Goal: Task Accomplishment & Management: Complete application form

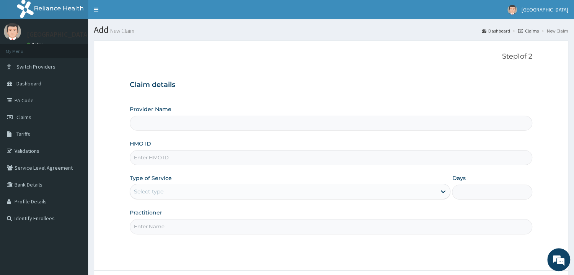
click at [192, 121] on input "Provider Name" at bounding box center [331, 123] width 402 height 15
click at [149, 122] on input "Provider Name" at bounding box center [331, 123] width 402 height 15
click at [148, 157] on input "HMO ID" at bounding box center [331, 157] width 402 height 15
click at [143, 125] on input "Provider Name" at bounding box center [331, 123] width 402 height 15
click at [142, 160] on input "HMO ID" at bounding box center [331, 157] width 402 height 15
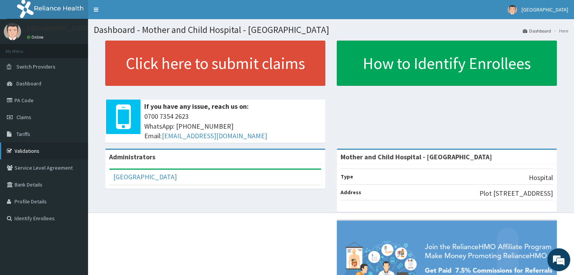
click at [28, 150] on link "Validations" at bounding box center [44, 150] width 88 height 17
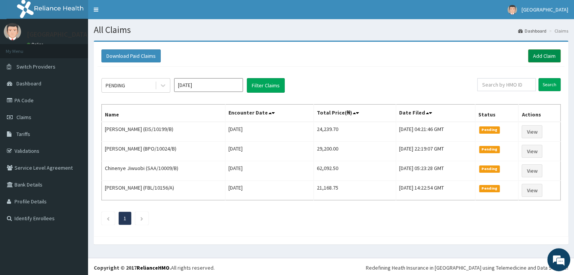
click at [541, 56] on link "Add Claim" at bounding box center [544, 55] width 33 height 13
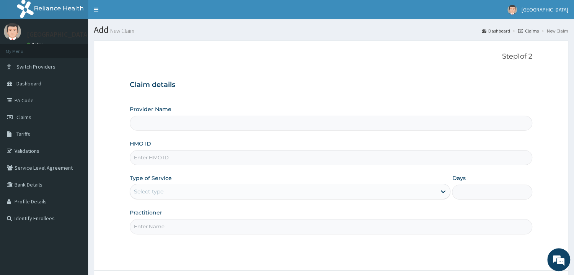
type input "Mother and Child Hospital - Omole"
click at [173, 158] on input "HMO ID" at bounding box center [331, 157] width 402 height 15
paste input "ABP/10285/A"
type input "abp/10285/a"
click at [439, 191] on div at bounding box center [443, 191] width 14 height 14
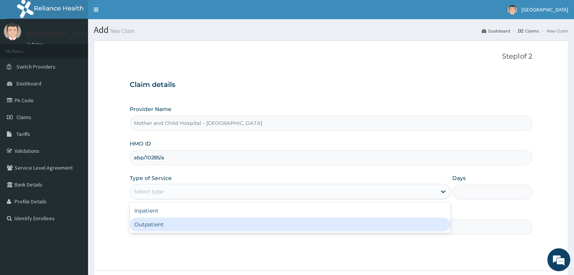
drag, startPoint x: 166, startPoint y: 227, endPoint x: 172, endPoint y: 223, distance: 7.4
click at [166, 226] on div "Outpatient" at bounding box center [290, 224] width 321 height 14
type input "1"
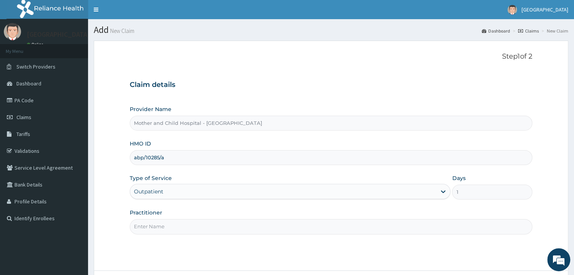
click at [170, 234] on input "Practitioner" at bounding box center [331, 226] width 402 height 15
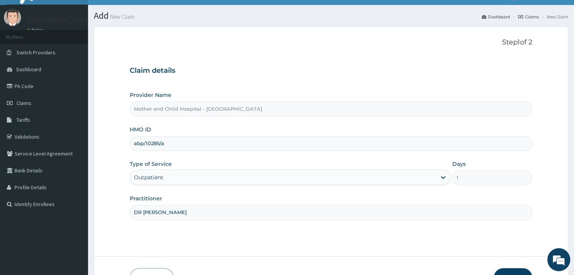
scroll to position [64, 0]
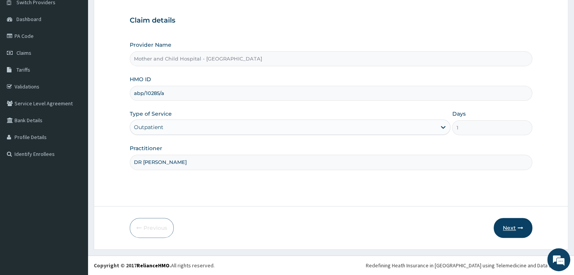
type input "DR ORE"
click at [513, 229] on button "Next" at bounding box center [512, 228] width 39 height 20
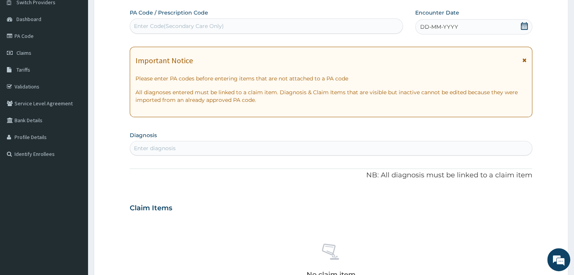
click at [524, 26] on icon at bounding box center [524, 26] width 7 height 8
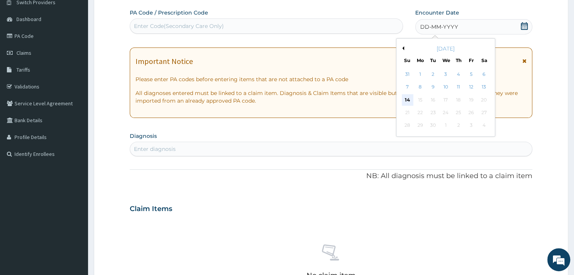
click at [408, 99] on div "14" at bounding box center [407, 99] width 11 height 11
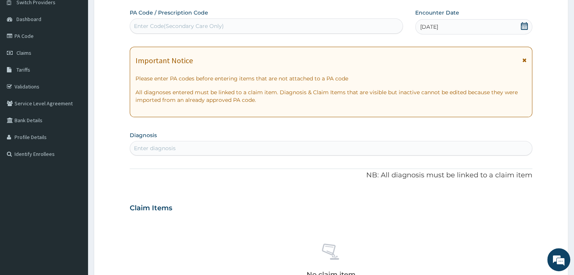
click at [146, 149] on div "Enter diagnosis" at bounding box center [155, 148] width 42 height 8
type input "Y"
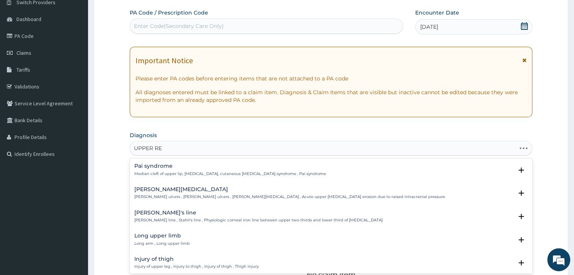
type input "UPPER RES"
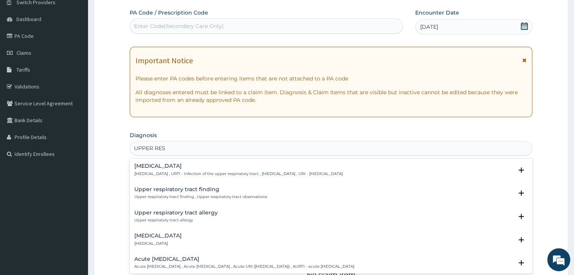
click at [190, 166] on h4 "Upper respiratory infection" at bounding box center [238, 166] width 208 height 6
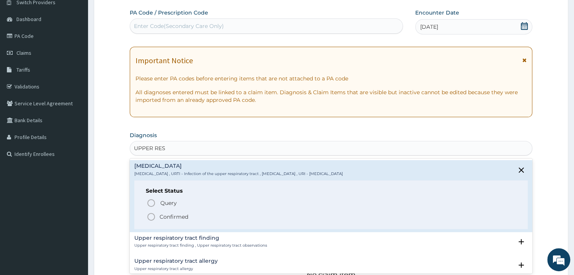
click at [151, 217] on icon "status option filled" at bounding box center [151, 216] width 9 height 9
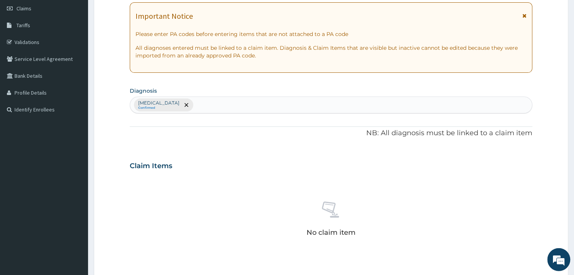
scroll to position [269, 0]
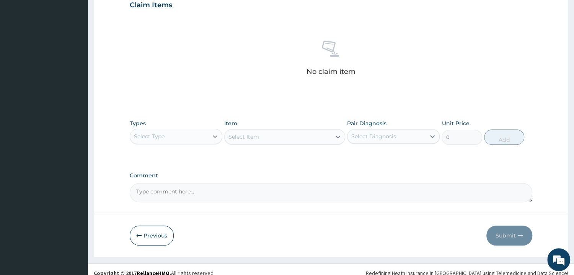
click at [214, 134] on icon at bounding box center [215, 136] width 8 height 8
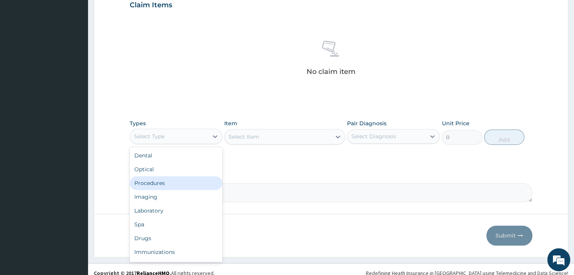
drag, startPoint x: 171, startPoint y: 186, endPoint x: 275, endPoint y: 153, distance: 108.9
click at [173, 186] on div "Procedures" at bounding box center [176, 183] width 93 height 14
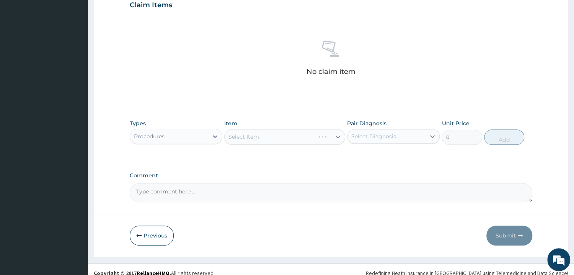
click at [315, 138] on div "Select Item" at bounding box center [284, 136] width 121 height 15
click at [337, 138] on div "Select Item" at bounding box center [284, 136] width 121 height 15
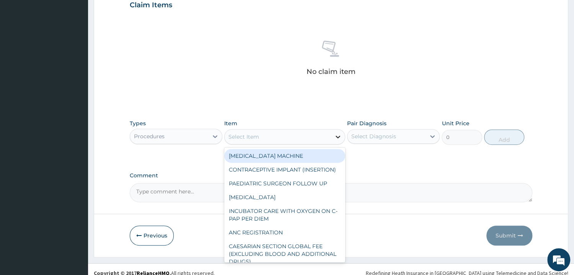
click at [338, 138] on icon at bounding box center [338, 137] width 8 height 8
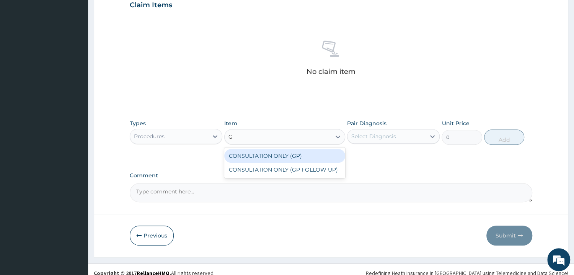
type input "GP"
drag, startPoint x: 297, startPoint y: 158, endPoint x: 310, endPoint y: 154, distance: 13.3
click at [297, 158] on div "CONSULTATION ONLY (GP)" at bounding box center [284, 156] width 121 height 14
type input "6250"
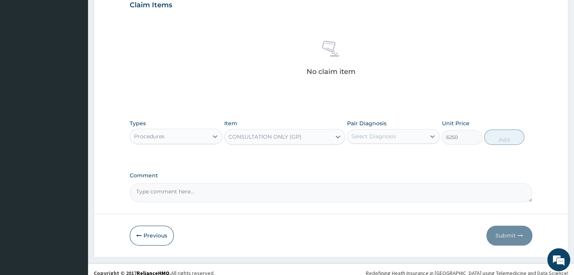
click at [368, 137] on div "Select Diagnosis" at bounding box center [373, 136] width 45 height 8
click at [355, 157] on input "checkbox" at bounding box center [354, 155] width 5 height 5
checkbox input "true"
click at [501, 138] on button "Add" at bounding box center [504, 136] width 40 height 15
type input "0"
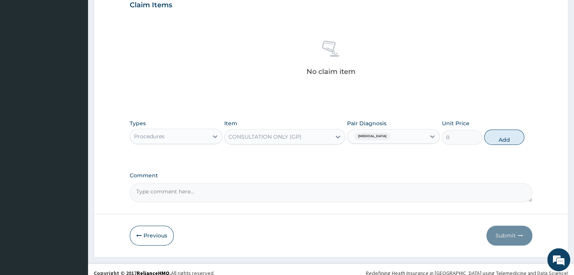
scroll to position [240, 0]
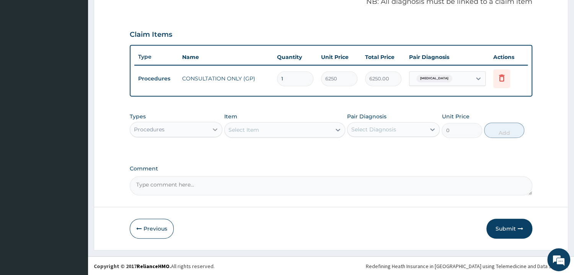
click at [213, 129] on icon at bounding box center [215, 129] width 8 height 8
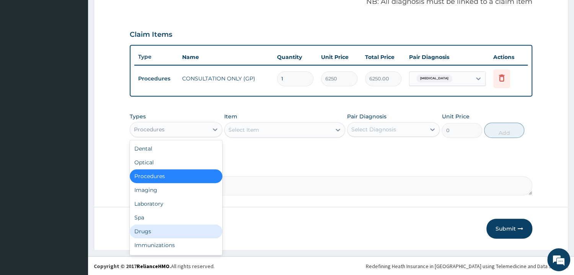
click at [152, 231] on div "Drugs" at bounding box center [176, 231] width 93 height 14
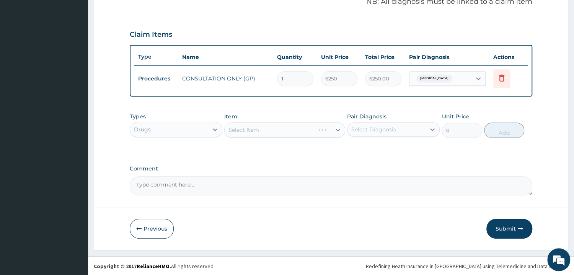
click at [336, 128] on div "Select Item" at bounding box center [284, 129] width 121 height 15
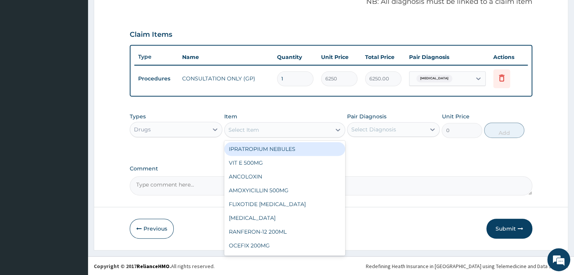
click at [280, 129] on div "Select Item" at bounding box center [278, 130] width 106 height 12
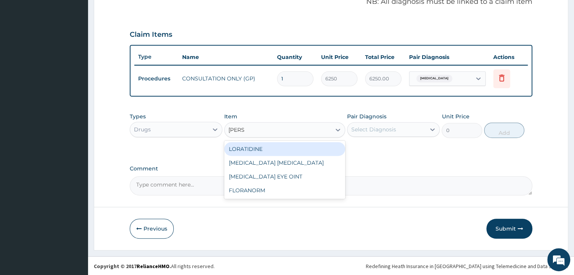
type input "LORAT"
click at [262, 147] on div "LORATIDINE" at bounding box center [284, 149] width 121 height 14
type input "1168.75"
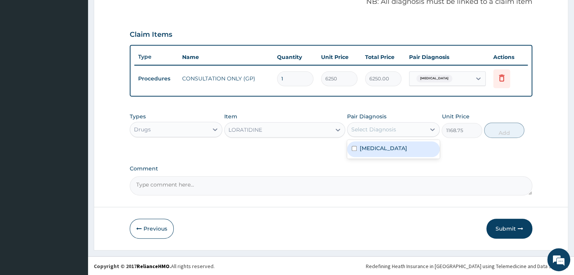
click at [382, 122] on div "Select Diagnosis" at bounding box center [393, 129] width 93 height 15
click at [293, 129] on div "LORATIDINE" at bounding box center [278, 130] width 106 height 12
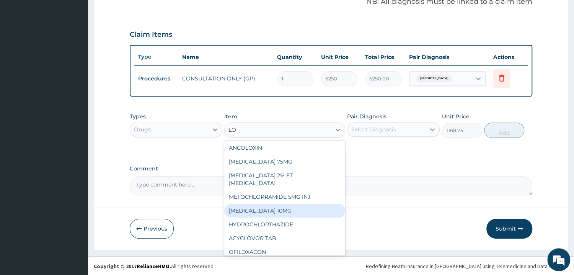
scroll to position [0, 0]
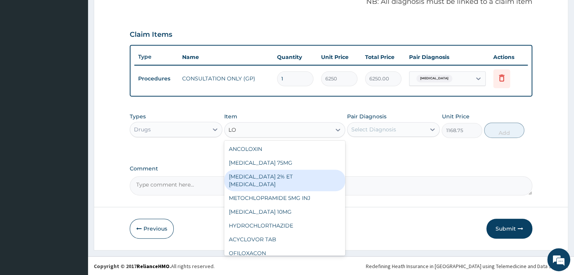
type input "L"
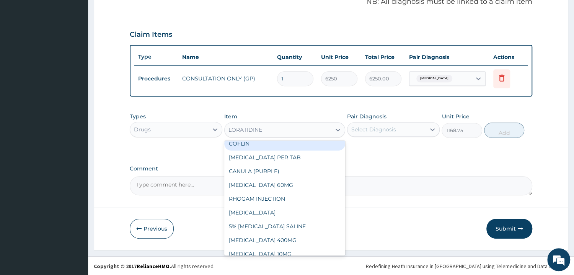
scroll to position [384, 0]
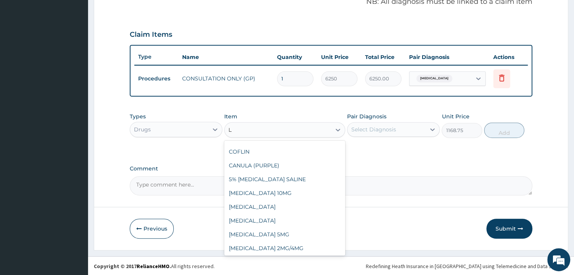
type input "LO"
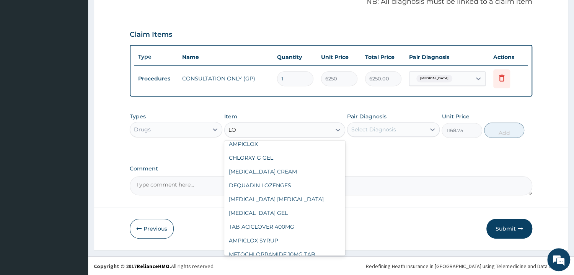
scroll to position [19, 0]
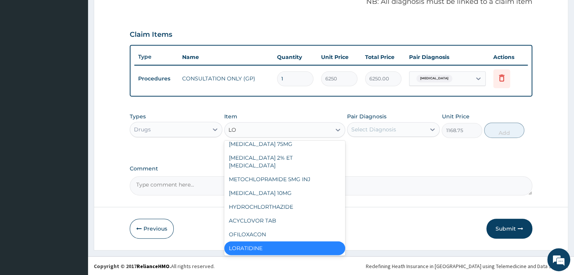
click at [251, 241] on div "LORATIDINE" at bounding box center [284, 248] width 121 height 14
